Goal: Navigation & Orientation: Understand site structure

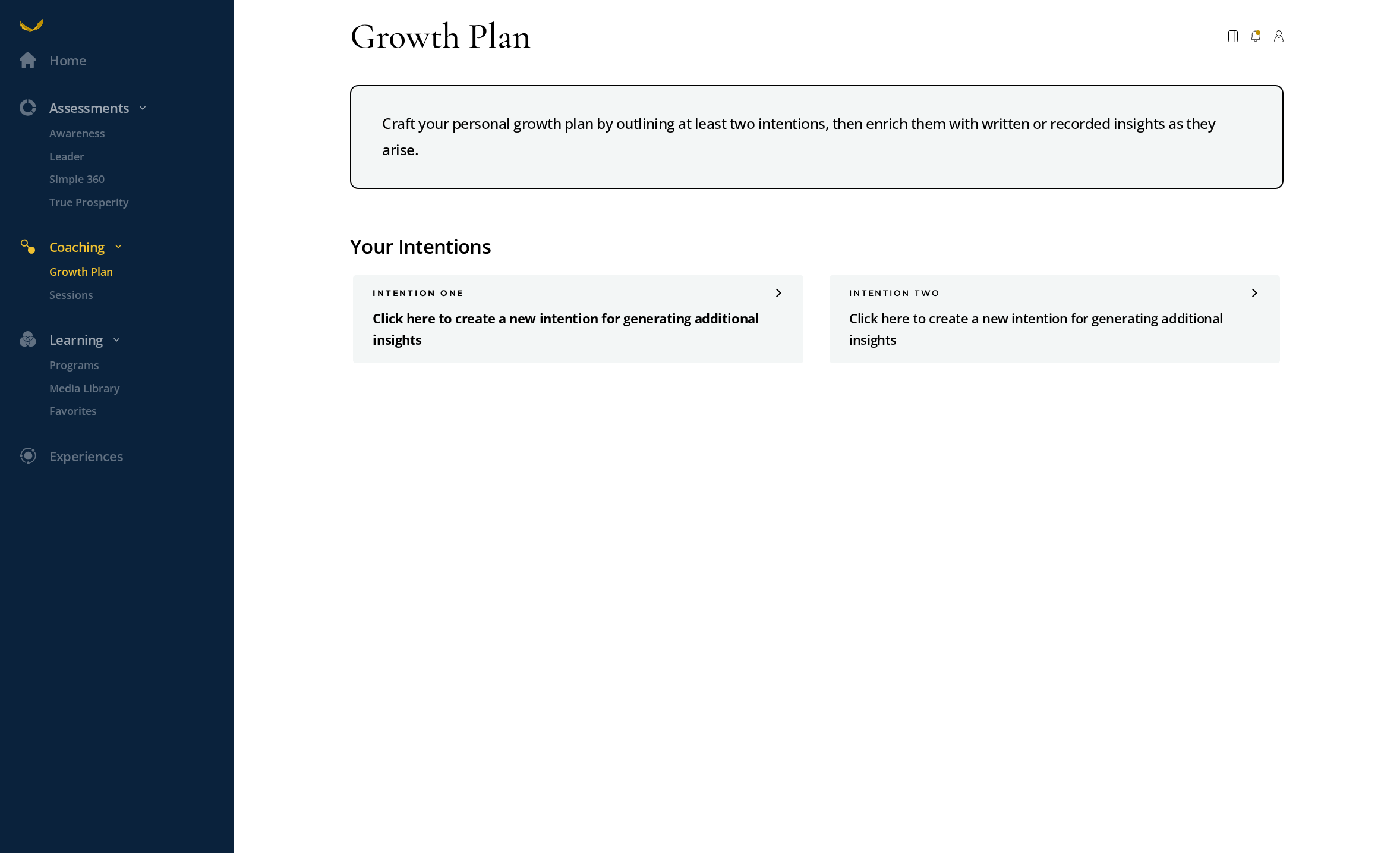
click at [409, 318] on p "Click here to create a new intention for generating additional insights" at bounding box center [578, 330] width 411 height 43
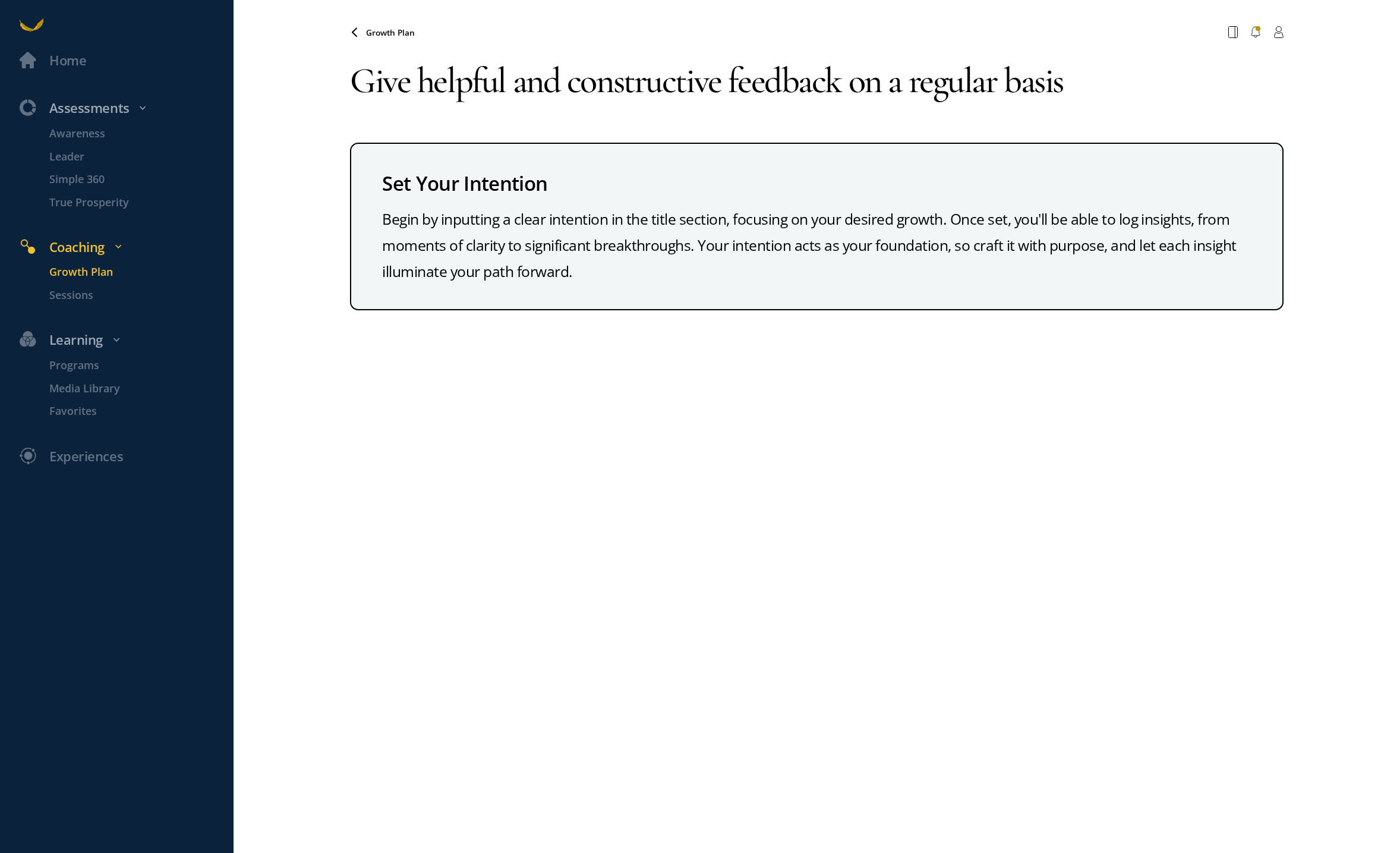
type textarea "Give helpful and constructive feedback on a regular basis"
click at [568, 437] on div "Growth Plan Your browser does not support the audio element. Give helpful and c…" at bounding box center [817, 426] width 934 height 853
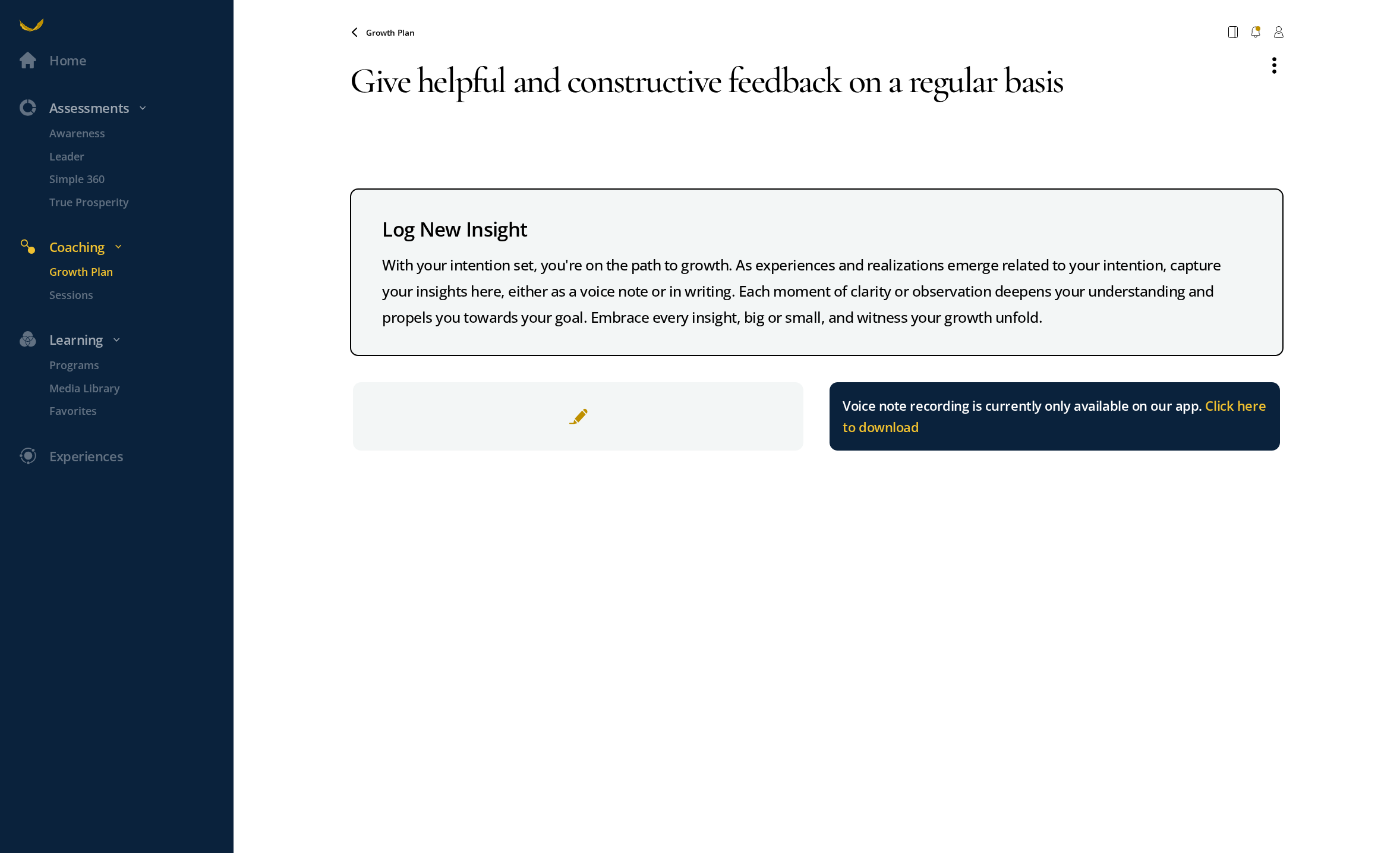
click at [578, 415] on span at bounding box center [578, 416] width 19 height 19
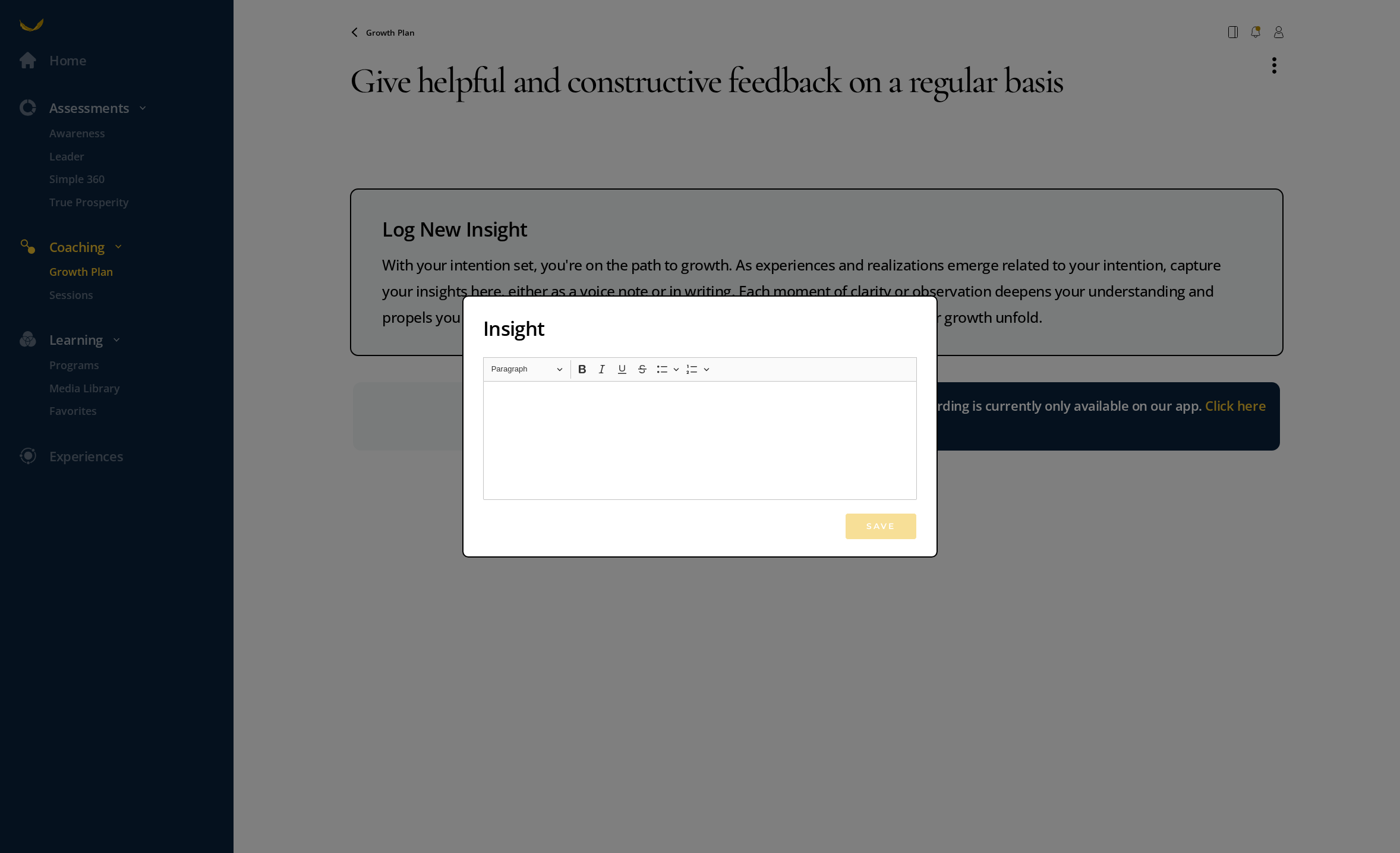
click at [531, 566] on div "Insight Rich Text Editor Heading Paragraph Paragraph Heading 1 Heading 2 Headin…" at bounding box center [700, 426] width 1400 height 853
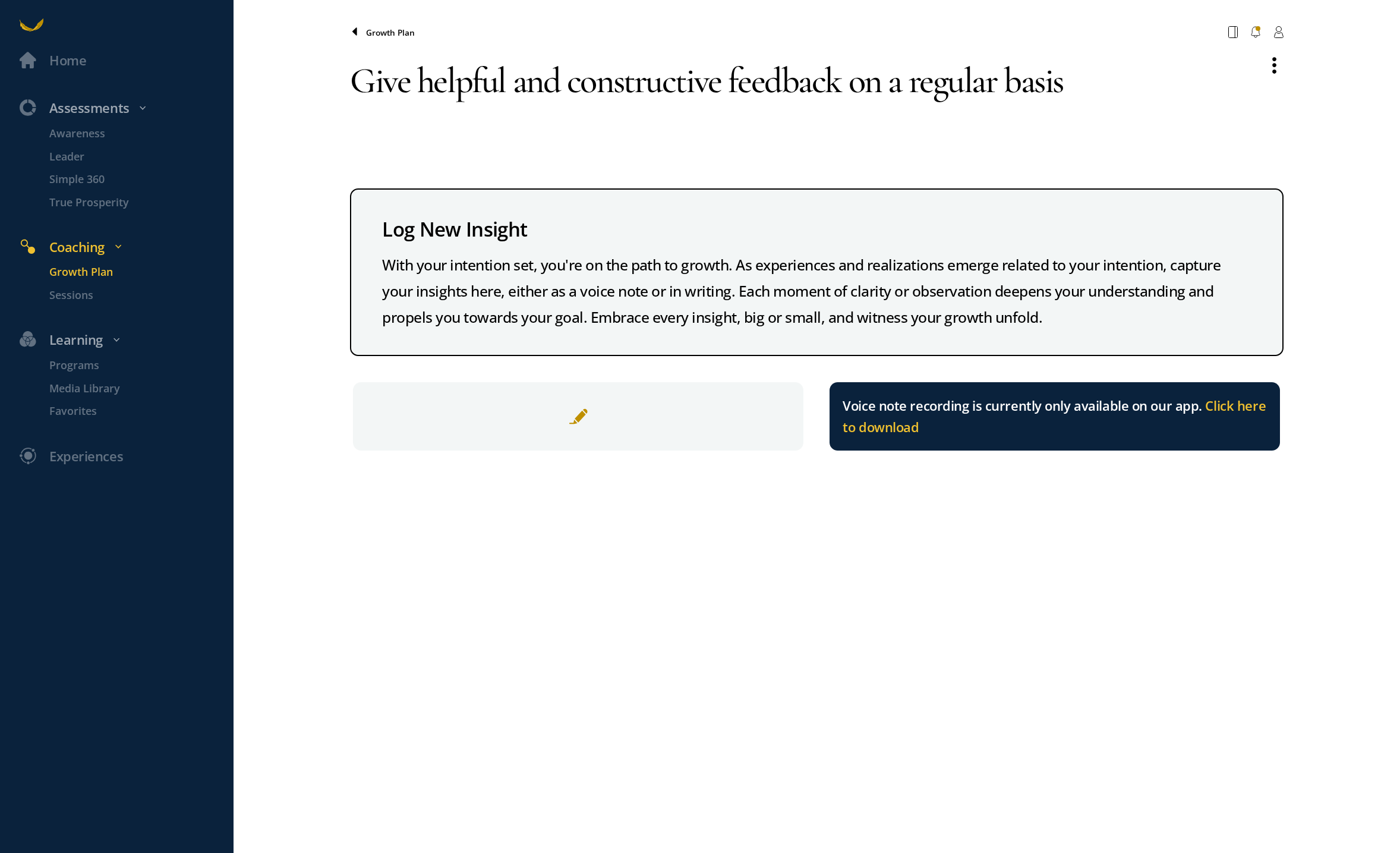
click at [359, 33] on span at bounding box center [359, 32] width 16 height 10
click at [391, 33] on span "Growth Plan" at bounding box center [390, 32] width 49 height 11
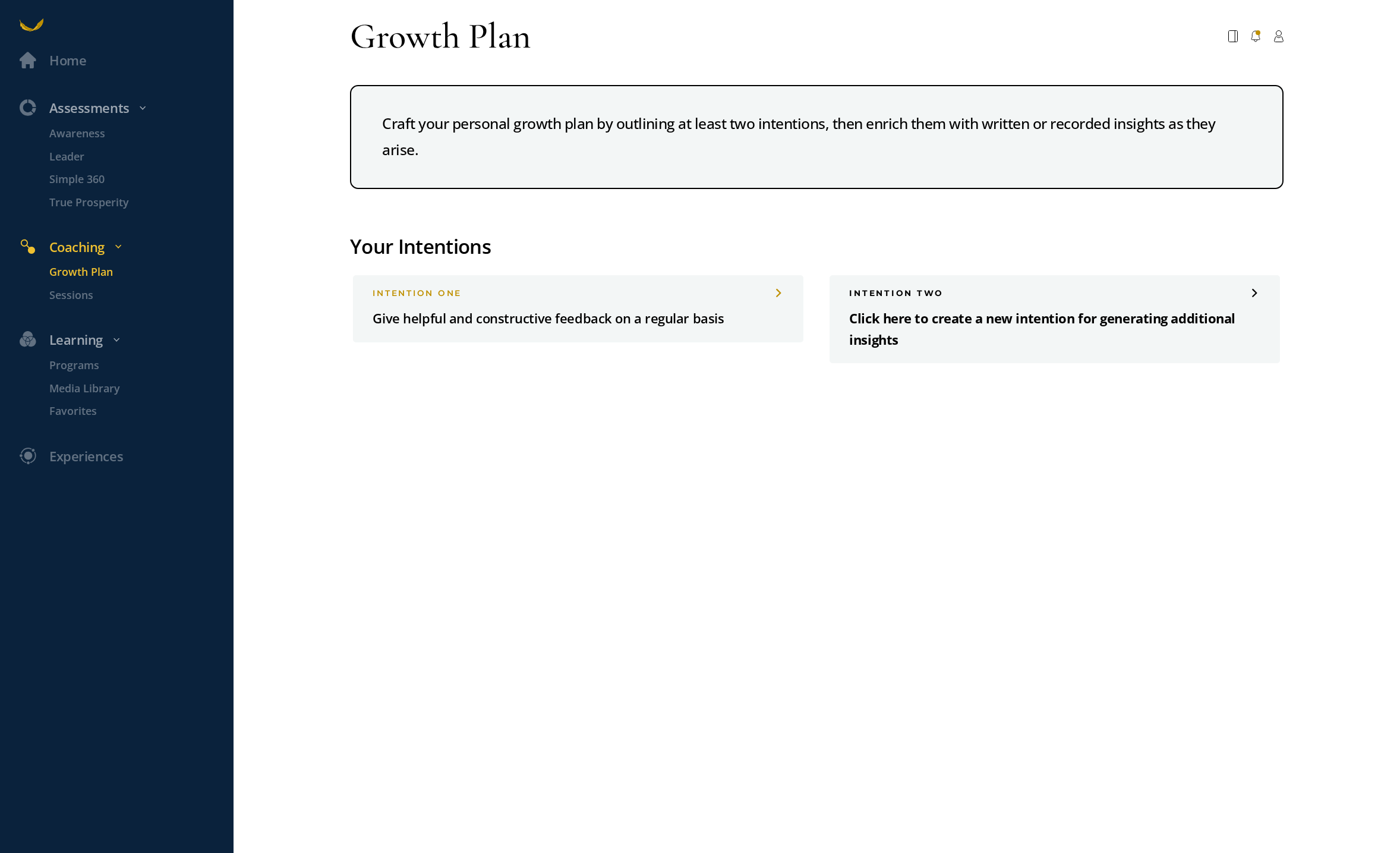
click at [916, 292] on div "INTENTION two" at bounding box center [1055, 292] width 411 height 10
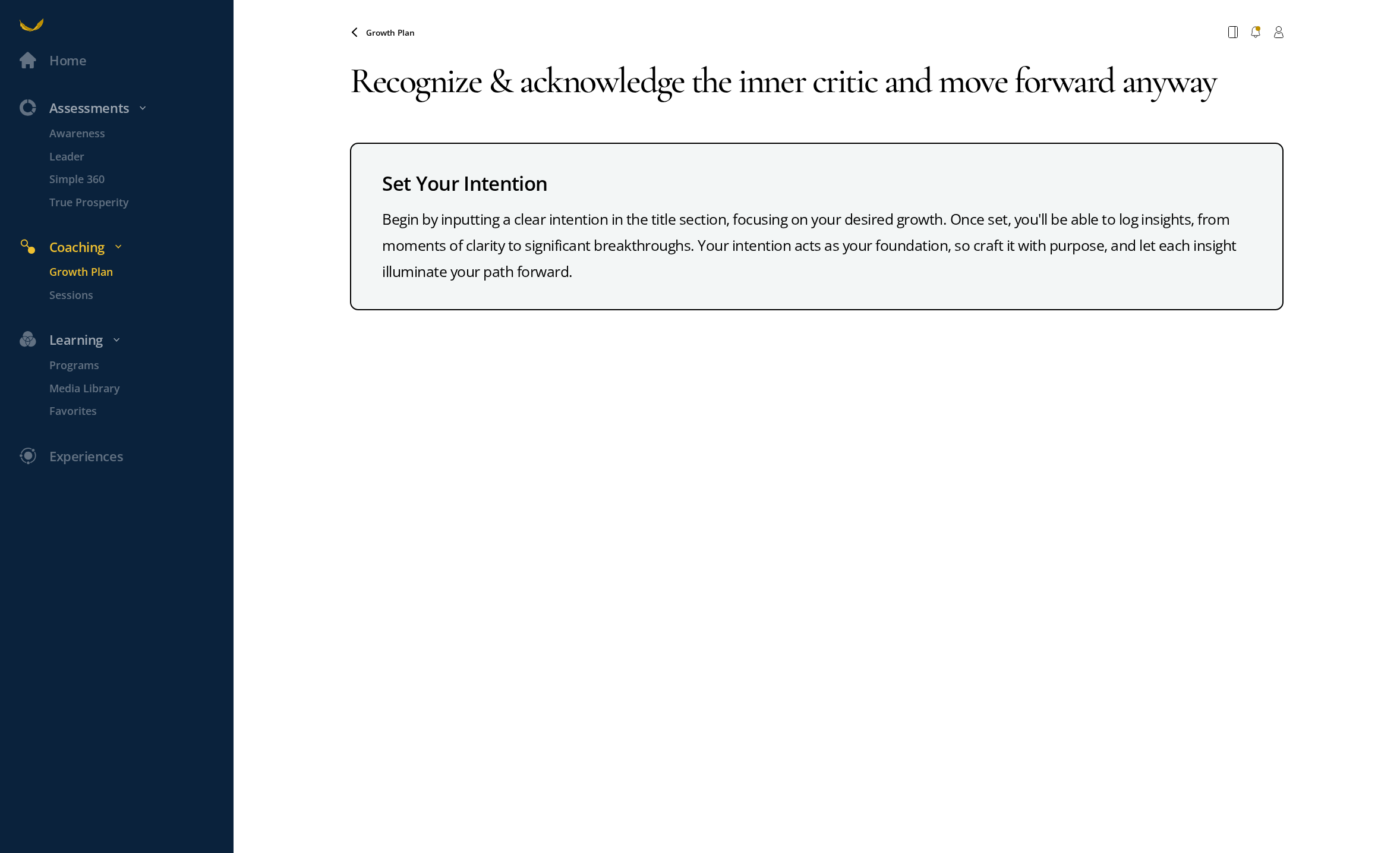
type textarea "Recognize & acknowledge the inner critic and move forward anyway"
click at [657, 399] on div "Growth Plan Your browser does not support the audio element. Recognize & acknow…" at bounding box center [817, 426] width 934 height 853
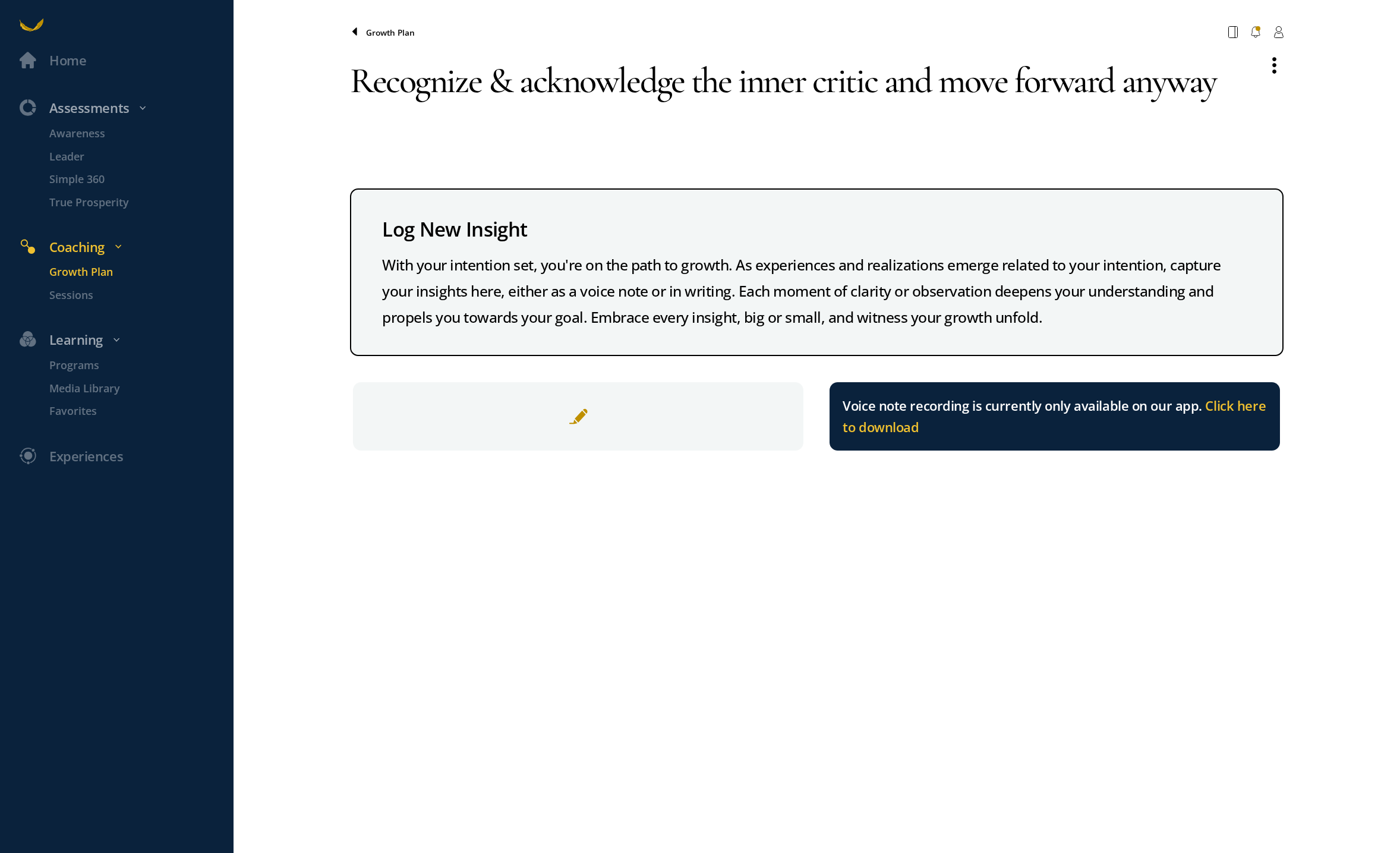
click at [356, 34] on icon at bounding box center [355, 31] width 4 height 7
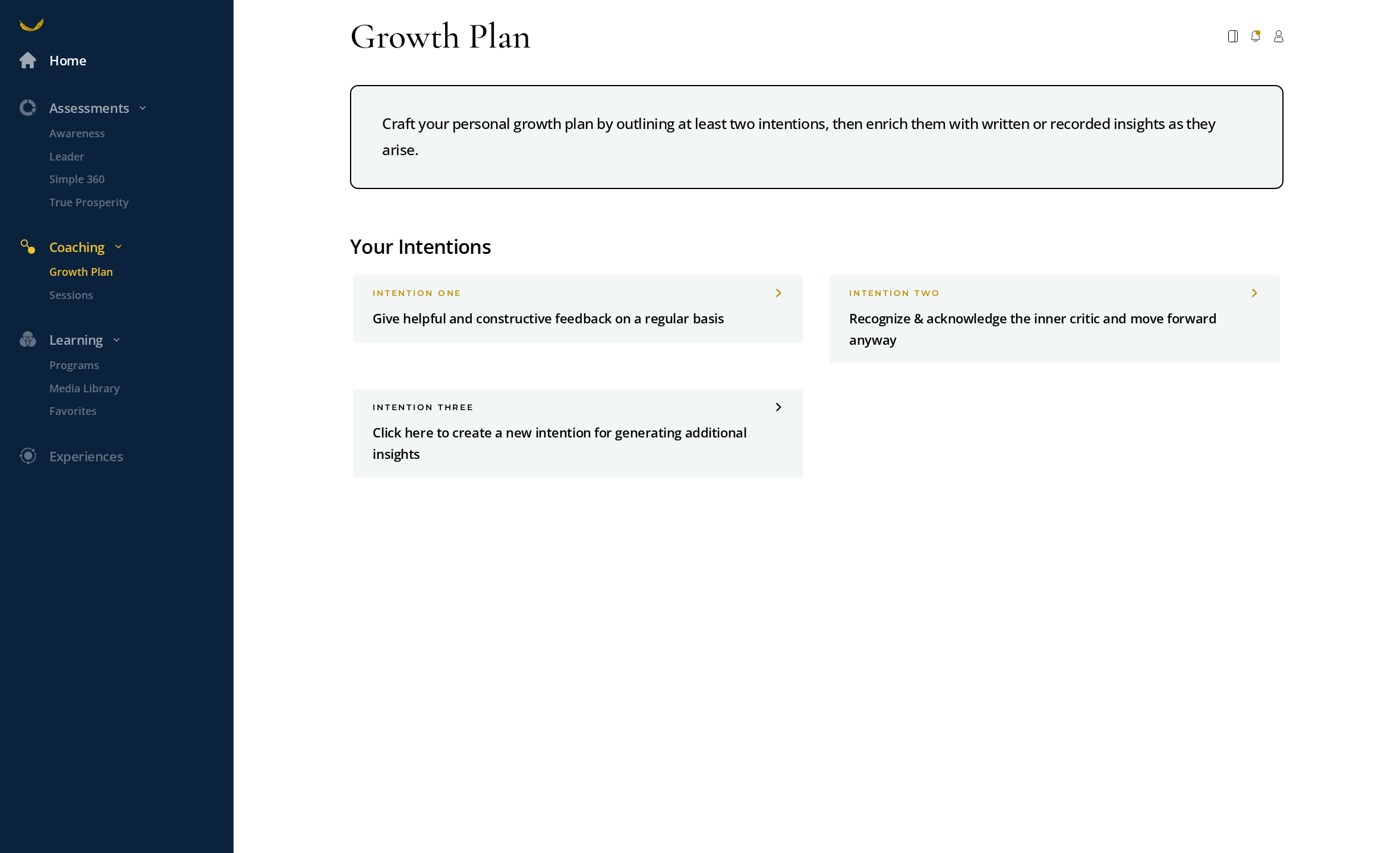
click at [71, 57] on div "Home" at bounding box center [68, 60] width 37 height 22
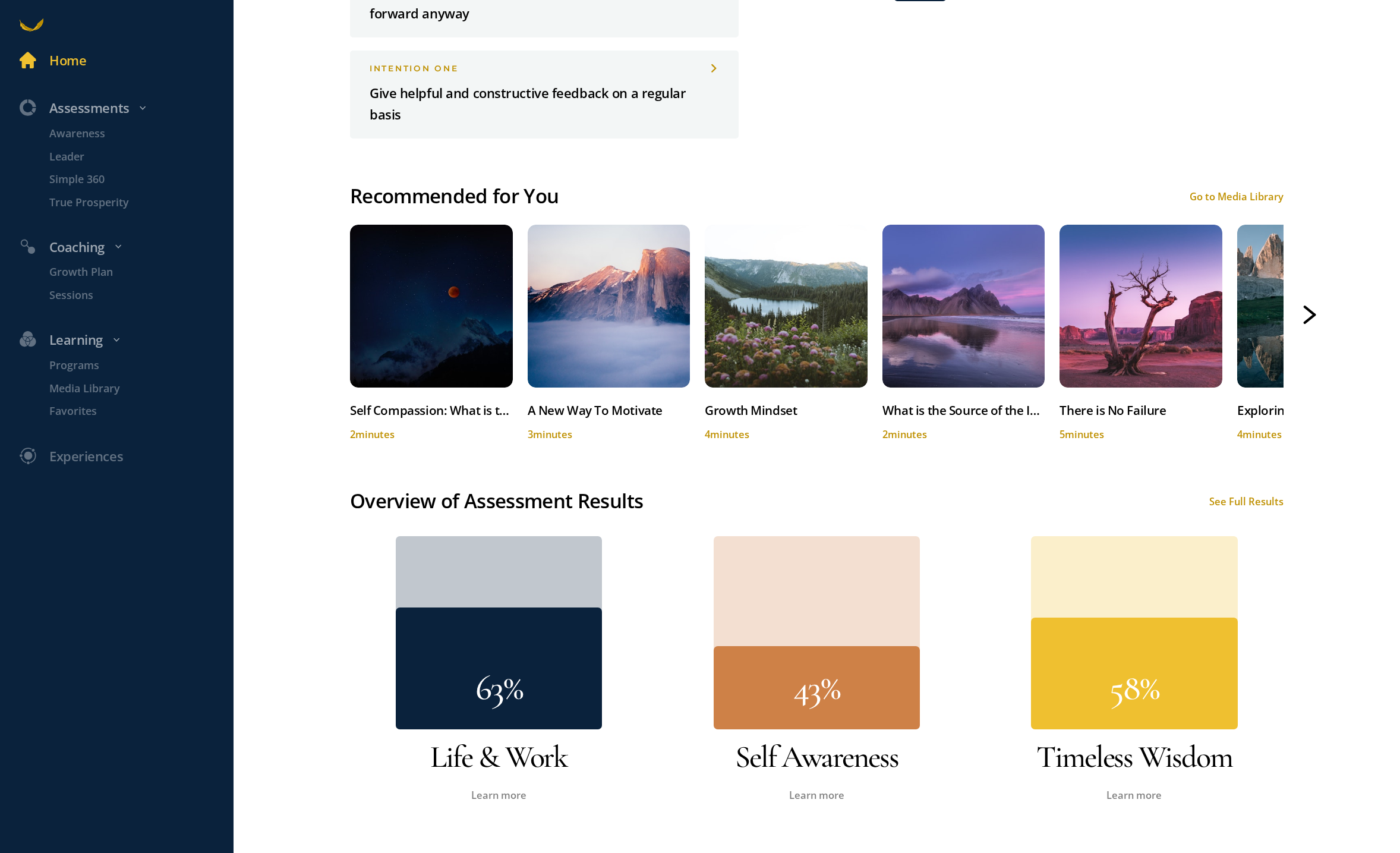
scroll to position [670, 0]
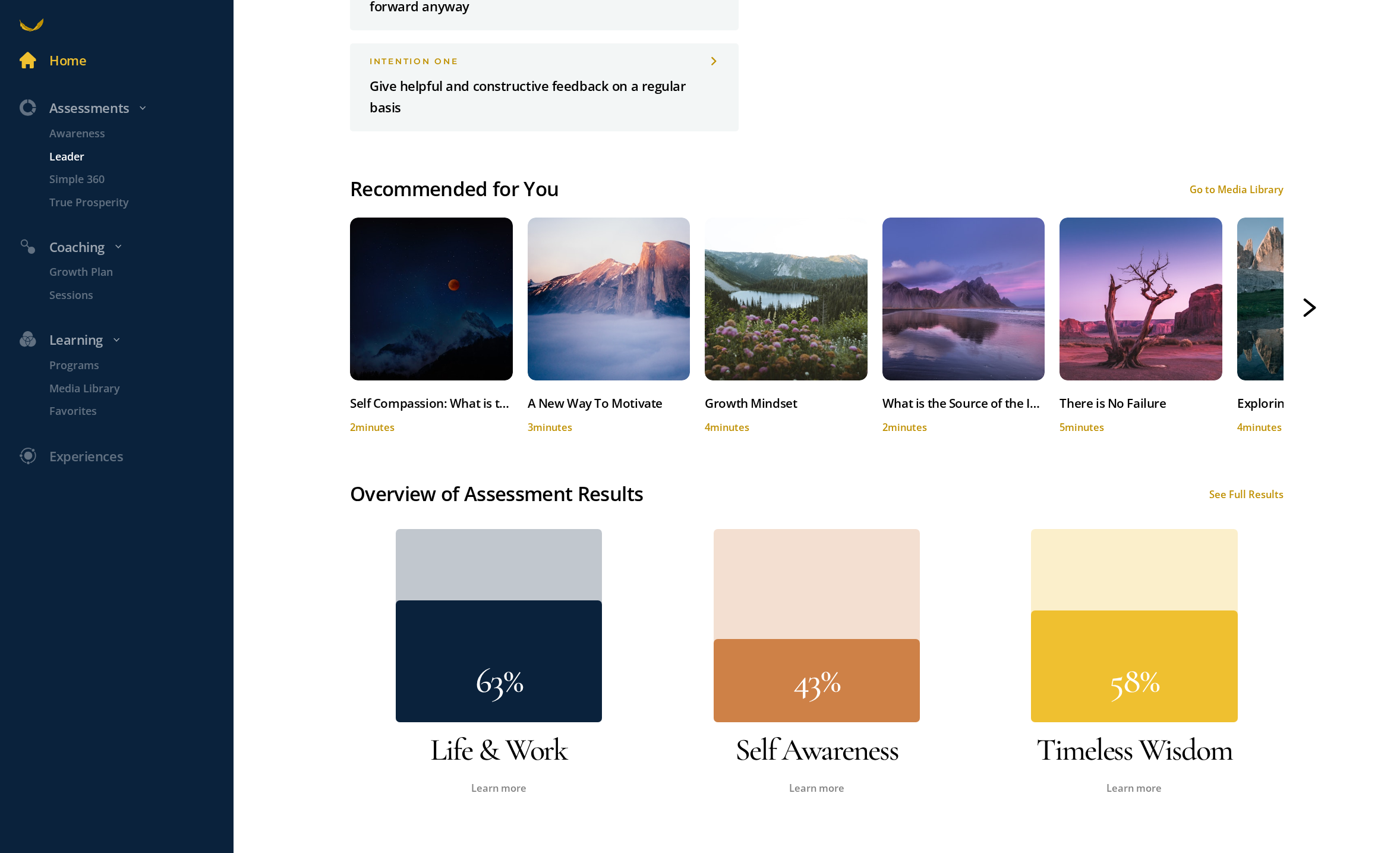
click at [77, 155] on p "Leader" at bounding box center [140, 156] width 181 height 16
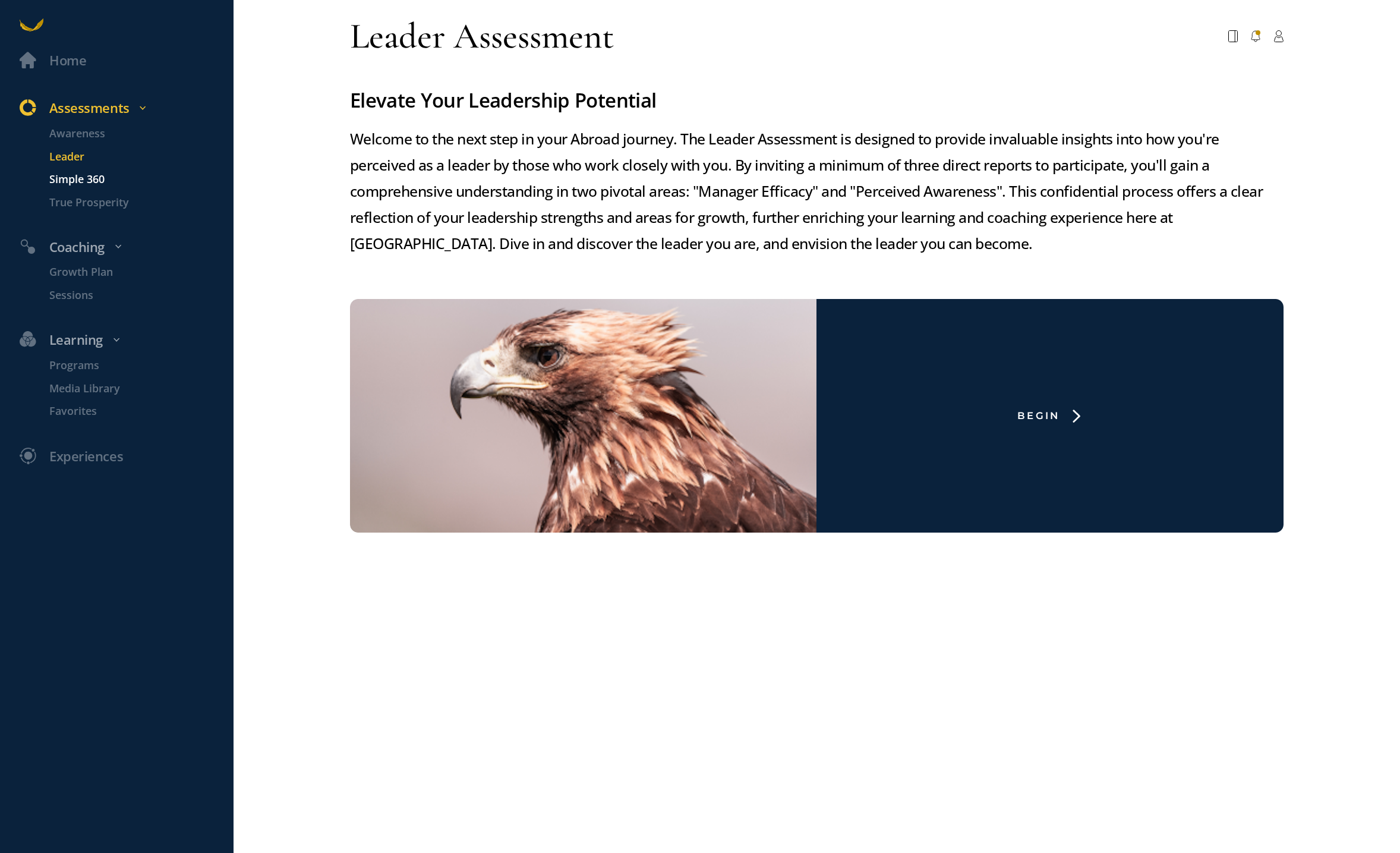
click at [82, 177] on p "Simple 360" at bounding box center [140, 180] width 181 height 16
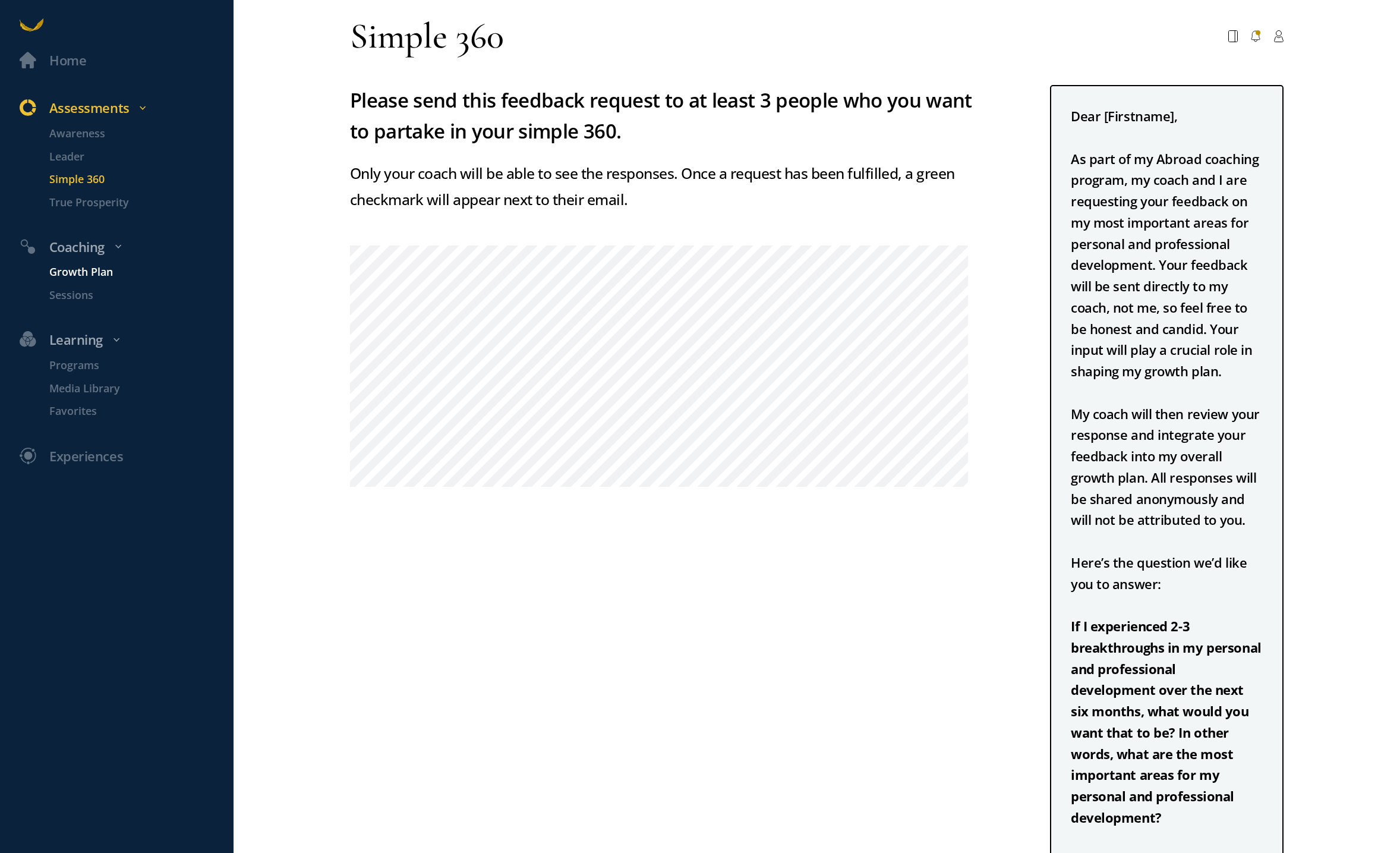
click at [68, 269] on p "Growth Plan" at bounding box center [140, 272] width 181 height 16
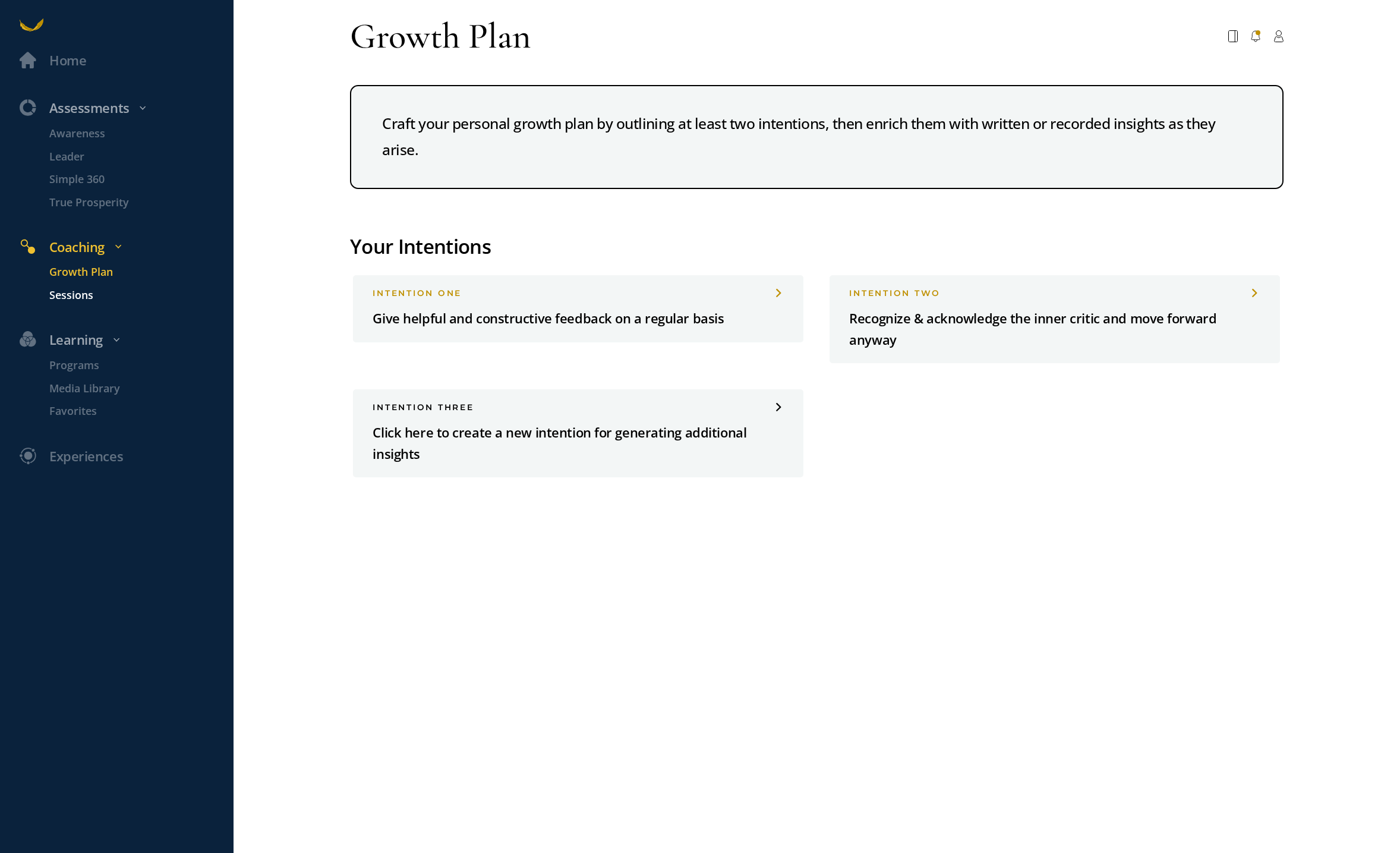
click at [86, 294] on p "Sessions" at bounding box center [140, 295] width 181 height 16
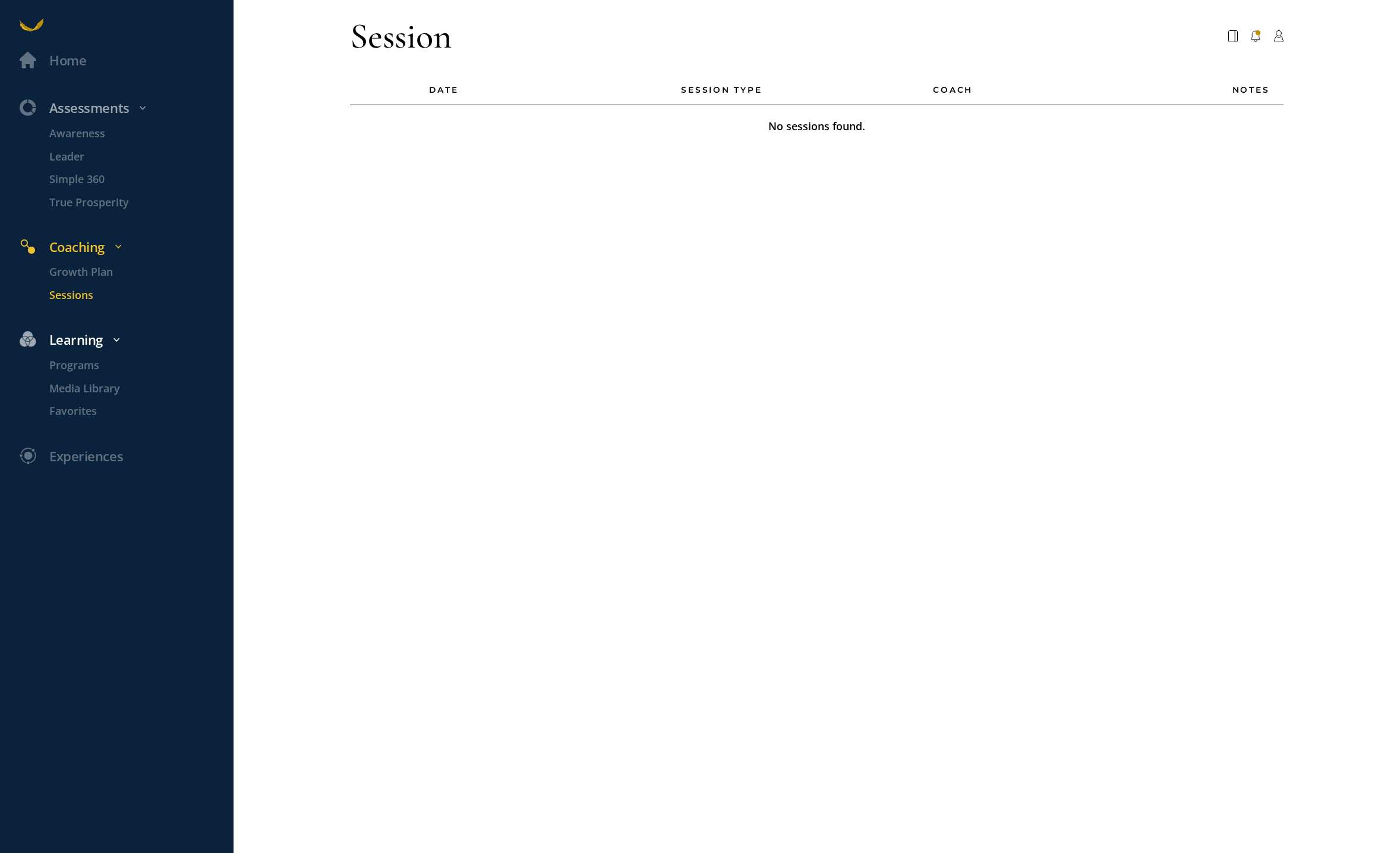
click at [86, 336] on div "Learning" at bounding box center [125, 340] width 230 height 22
click at [82, 368] on p "Programs" at bounding box center [140, 365] width 181 height 16
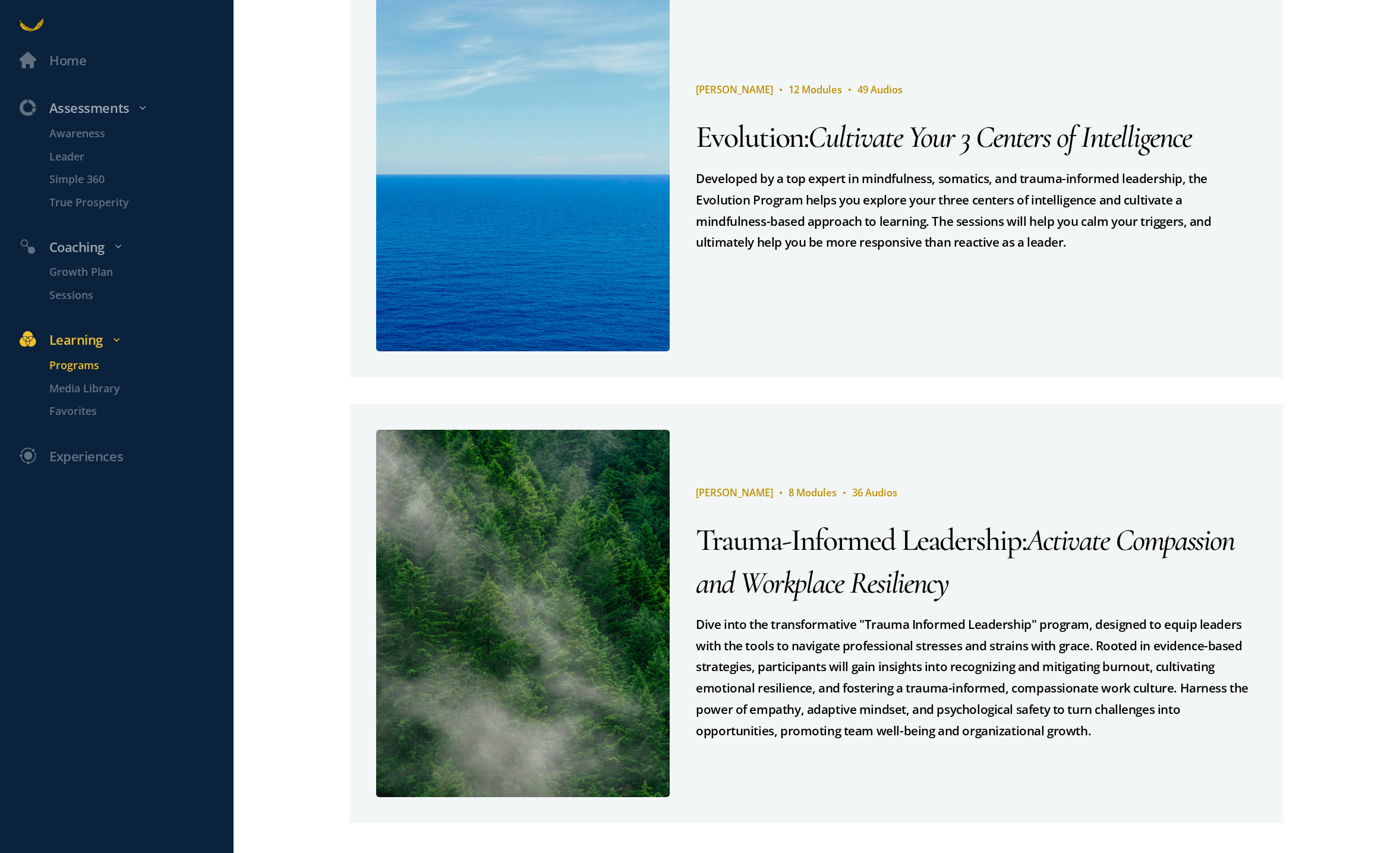
scroll to position [1011, 0]
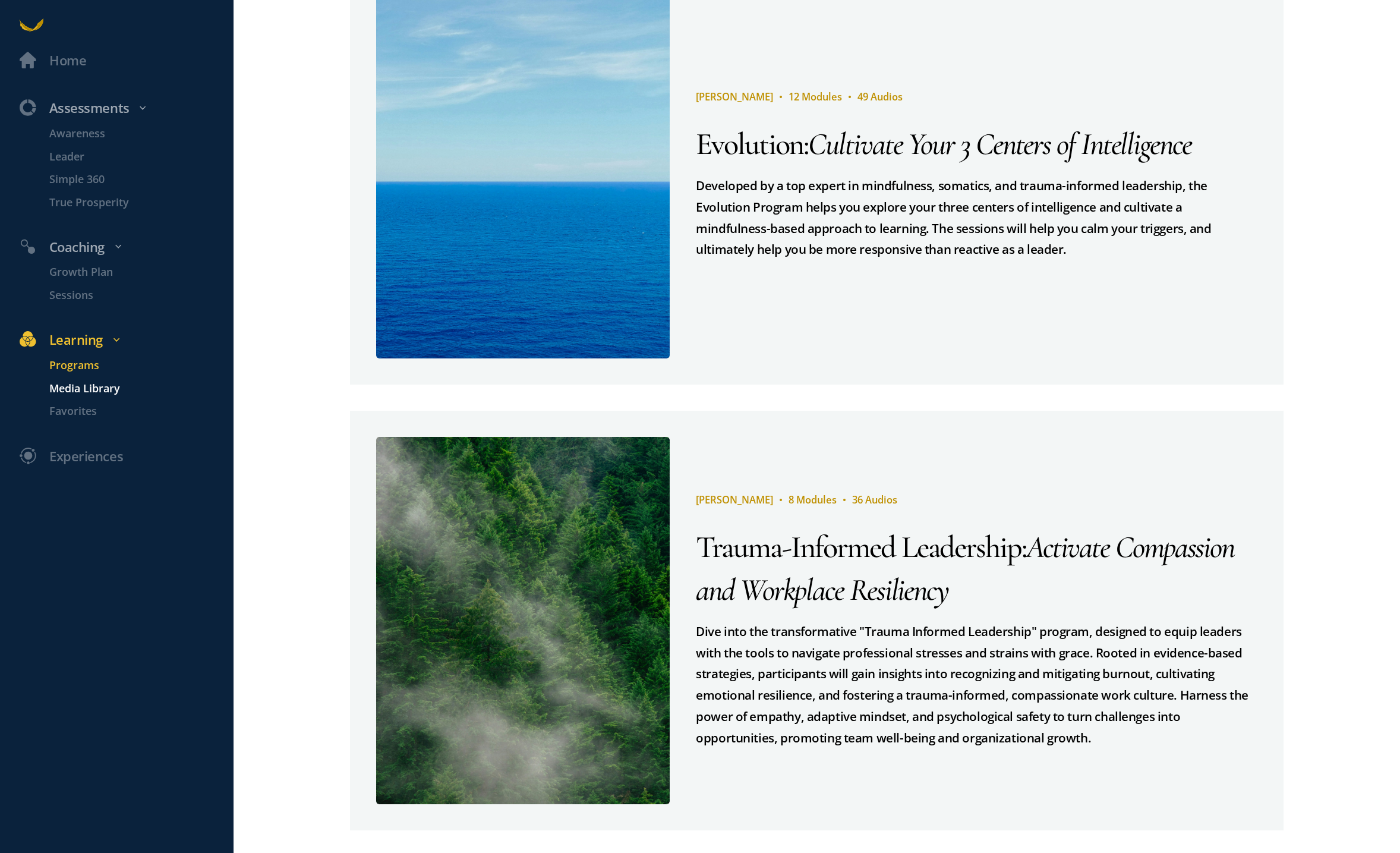
click at [106, 384] on p "Media Library" at bounding box center [140, 388] width 181 height 16
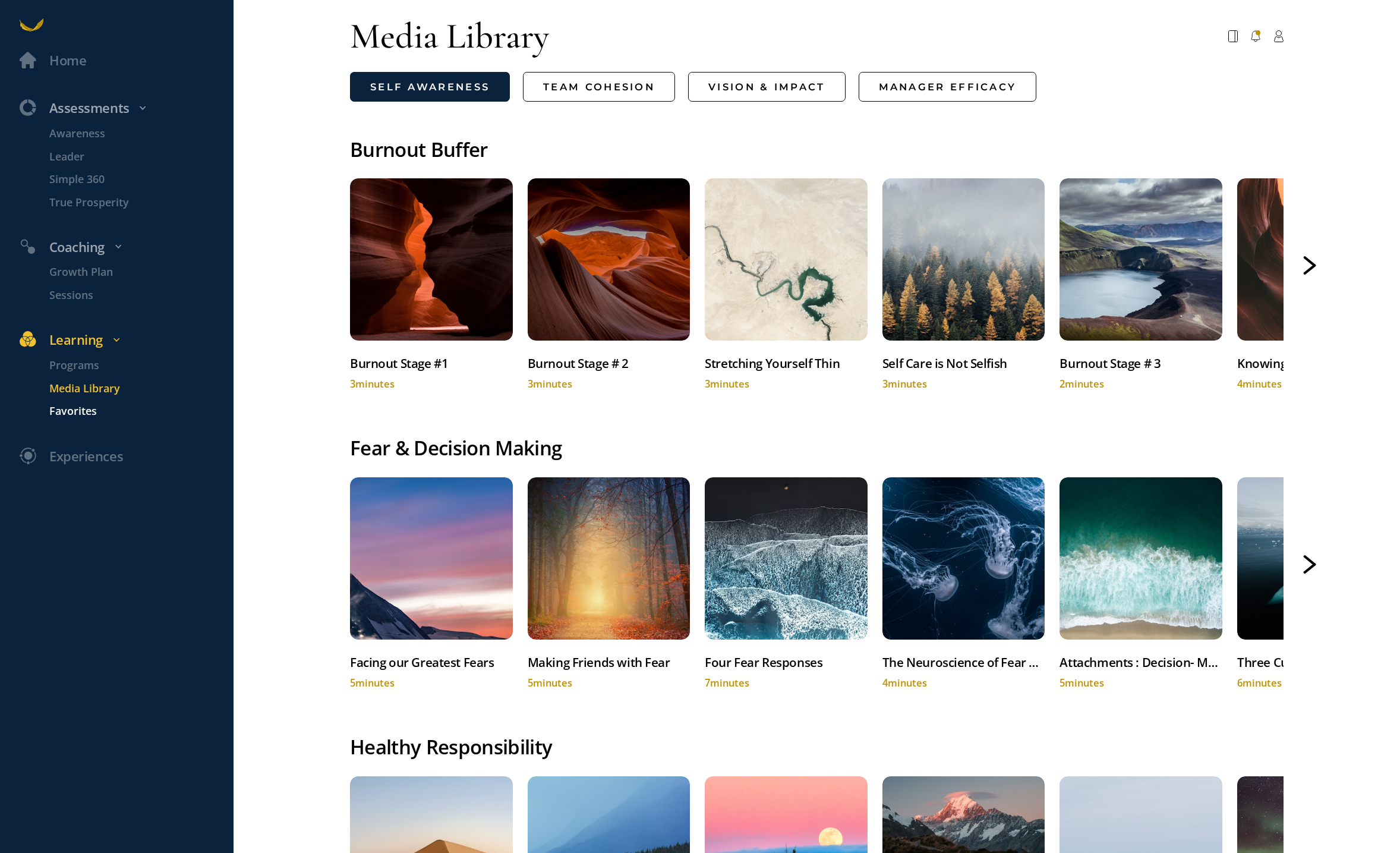
click at [86, 410] on p "Favorites" at bounding box center [140, 411] width 181 height 16
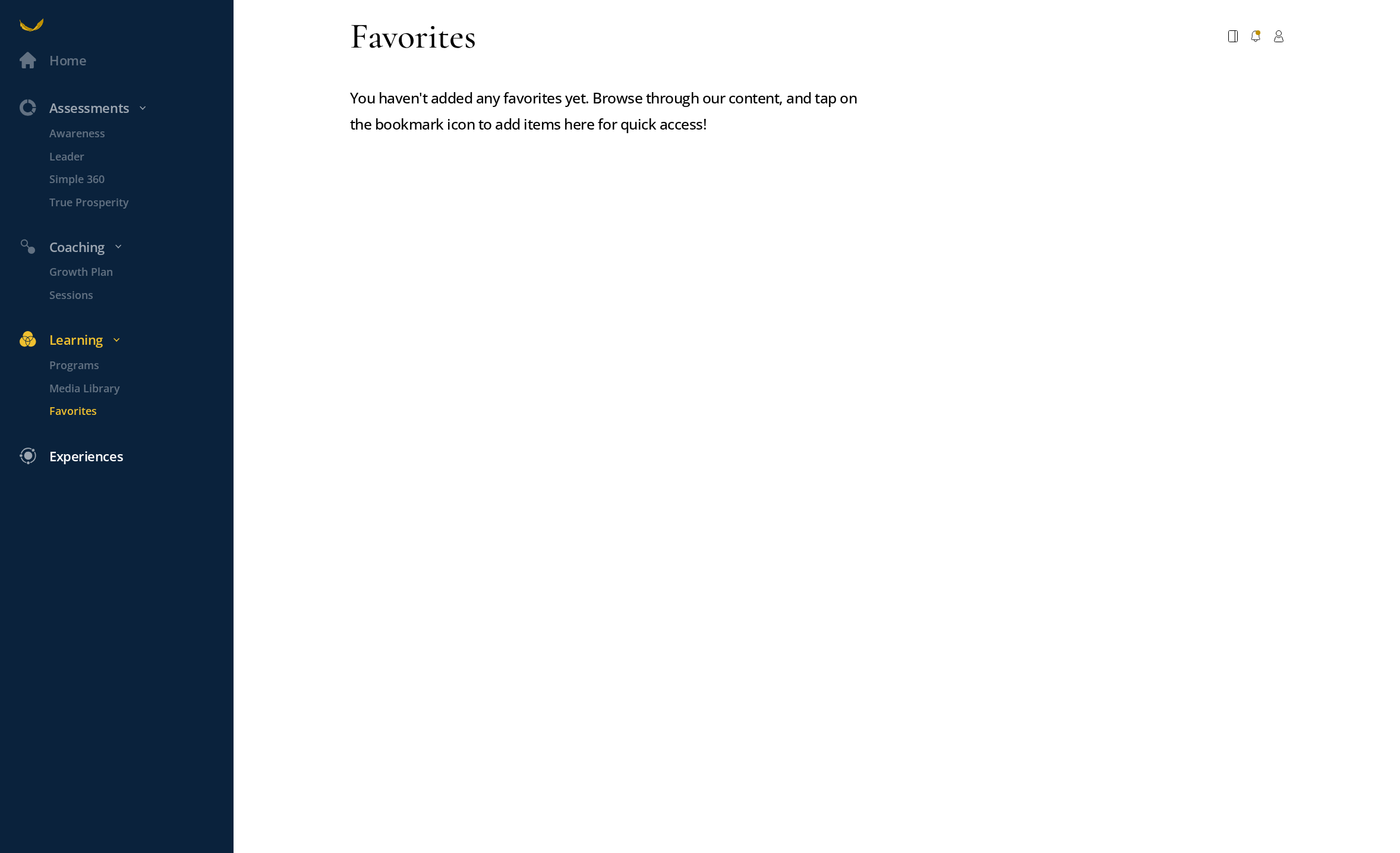
click at [79, 445] on div "Experiences" at bounding box center [85, 456] width 73 height 22
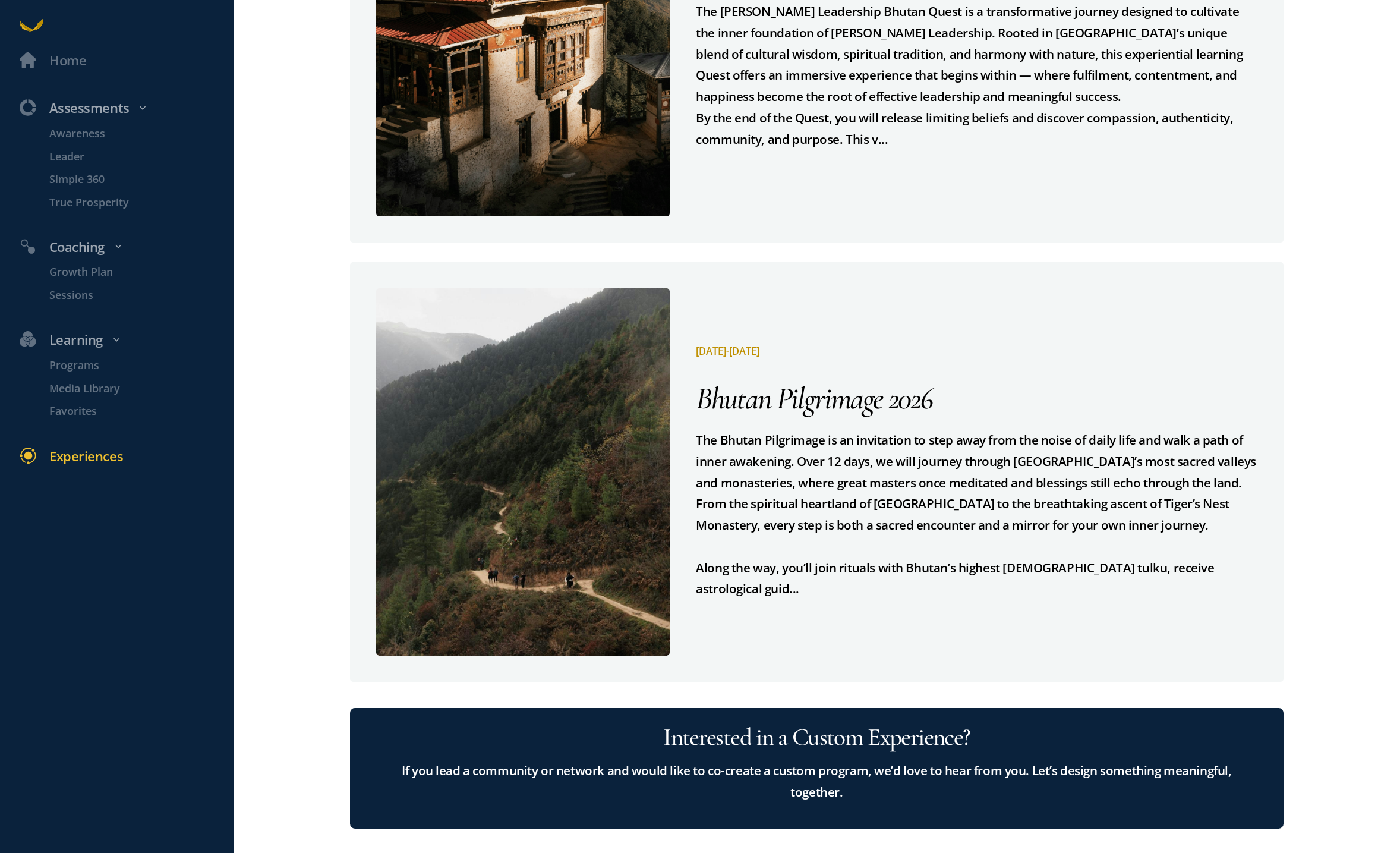
scroll to position [2011, 0]
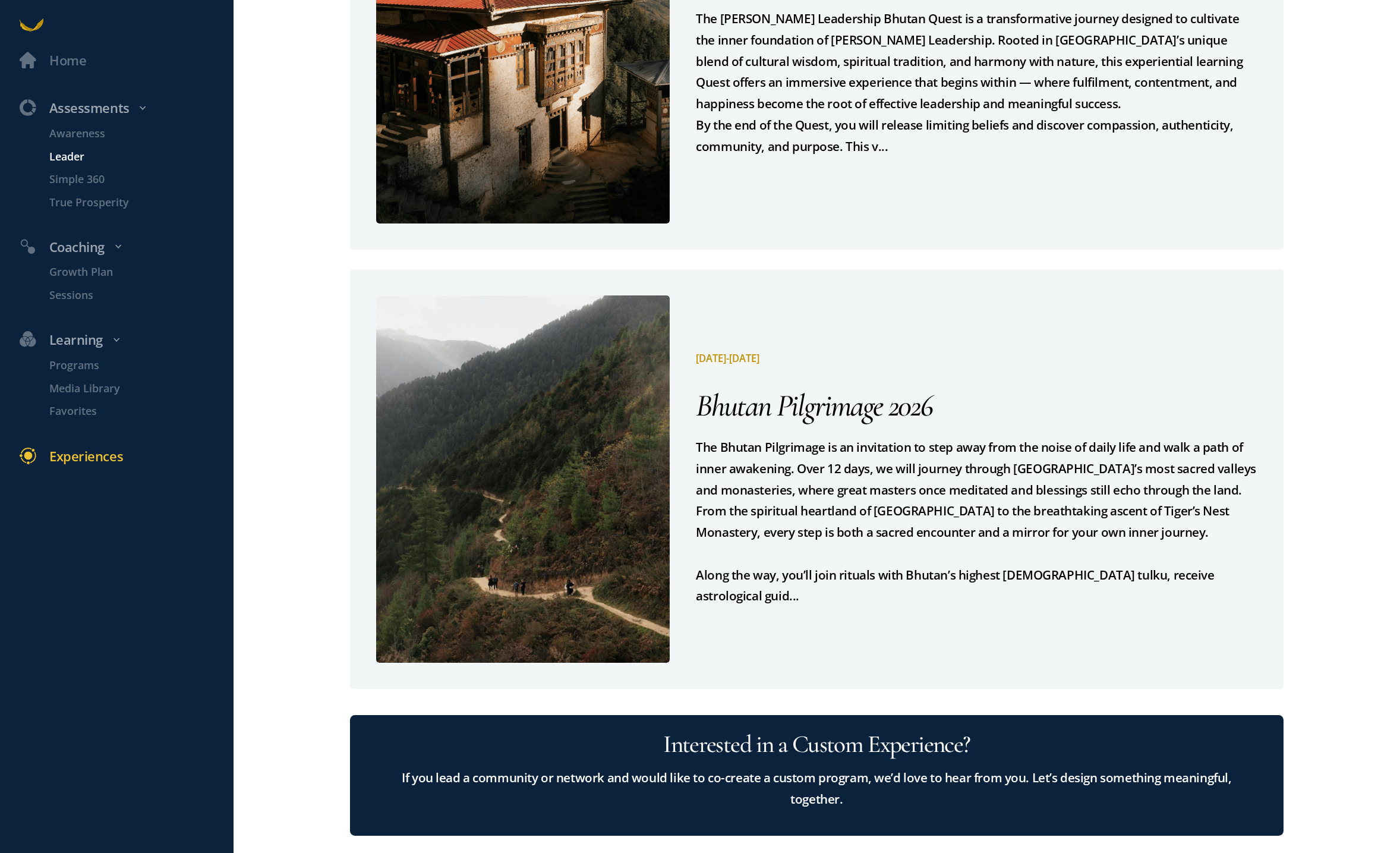
click at [79, 154] on p "Leader" at bounding box center [140, 156] width 181 height 16
